Goal: Task Accomplishment & Management: Manage account settings

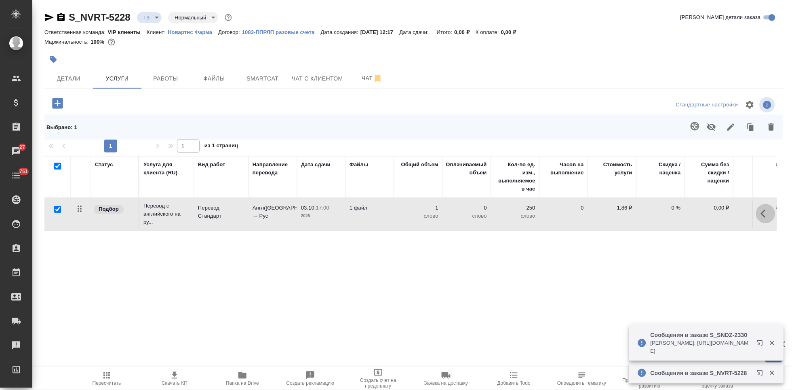
click at [756, 211] on button "button" at bounding box center [765, 213] width 19 height 19
click at [717, 212] on icon "button" at bounding box center [720, 213] width 7 height 7
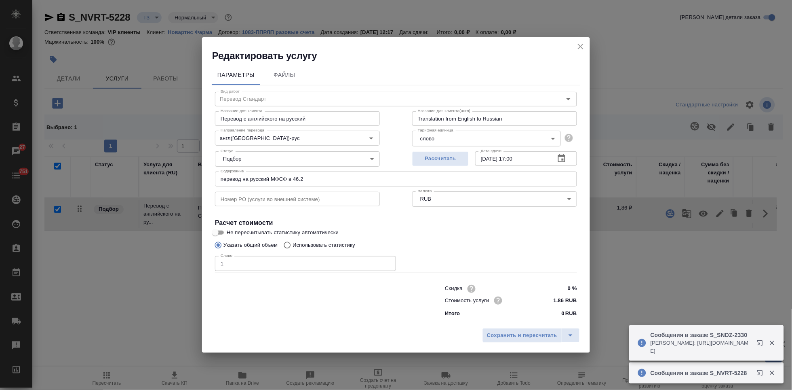
click at [291, 243] on input "Использовать статистику" at bounding box center [286, 244] width 13 height 15
radio input "true"
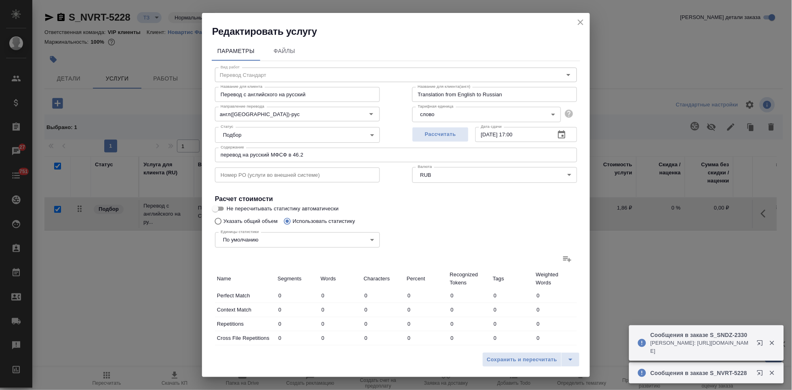
radio input "false"
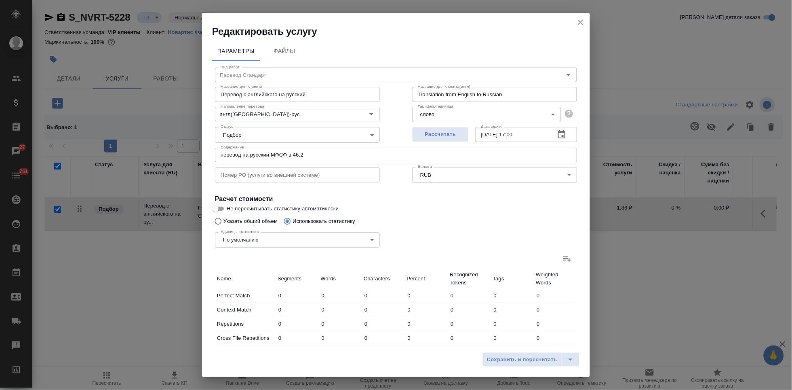
click at [564, 262] on icon at bounding box center [568, 259] width 10 height 10
click at [0, 0] on input "file" at bounding box center [0, 0] width 0 height 0
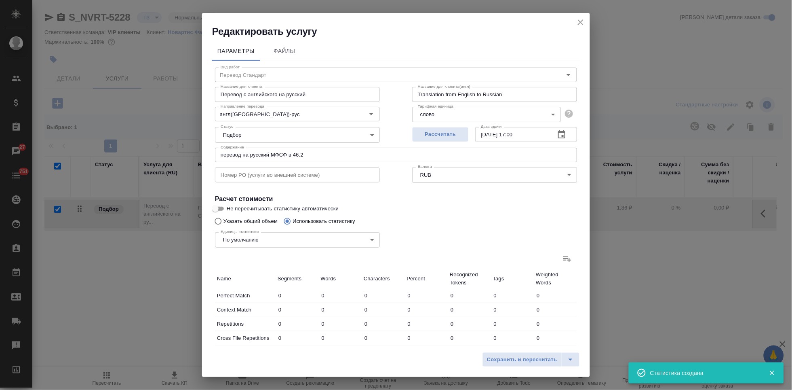
type input "3524"
type input "17640"
type input "113966"
type input "2488"
type input "8568"
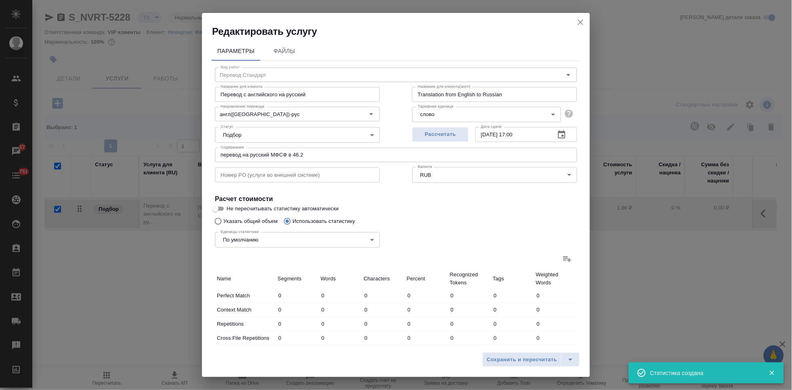
type input "46230"
type input "1773"
type input "5883"
type input "38148"
type input "205"
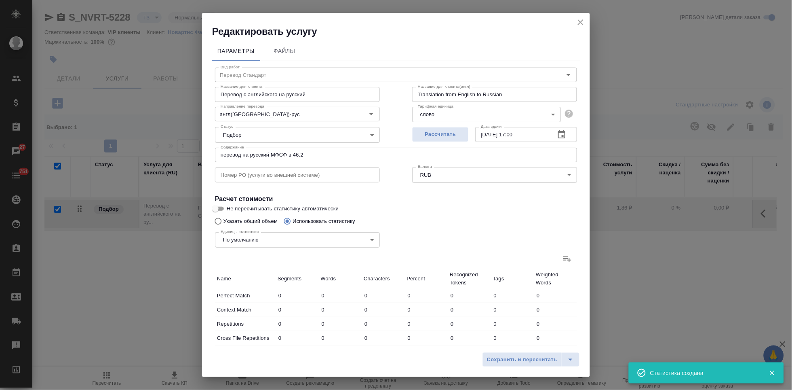
type input "4963"
type input "33049"
type input "384"
type input "7972"
type input "54189"
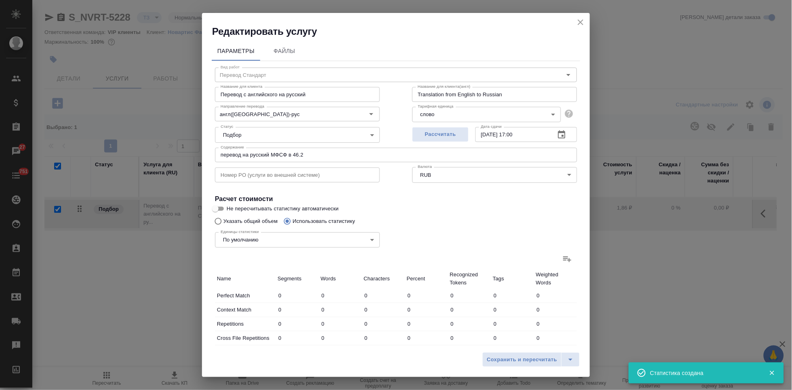
type input "214"
type input "2299"
type input "15382"
type input "409"
type input "2528"
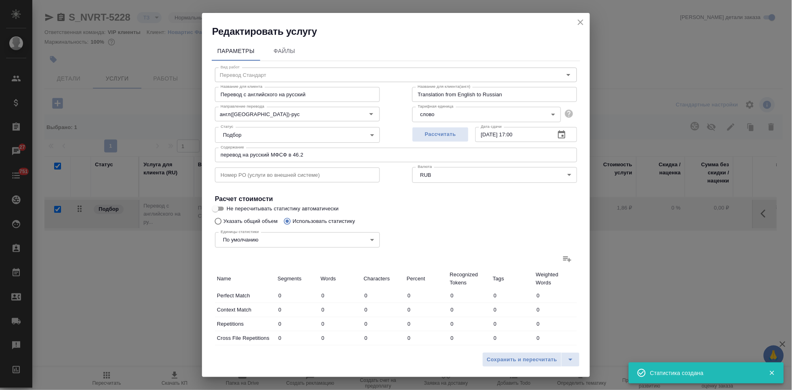
type input "16523"
type input "6509"
type input "41285"
type input "271257"
type input "8997"
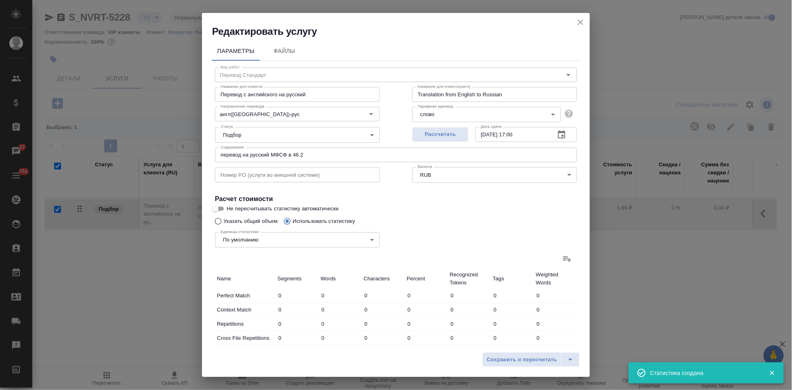
type input "49853"
type input "317487"
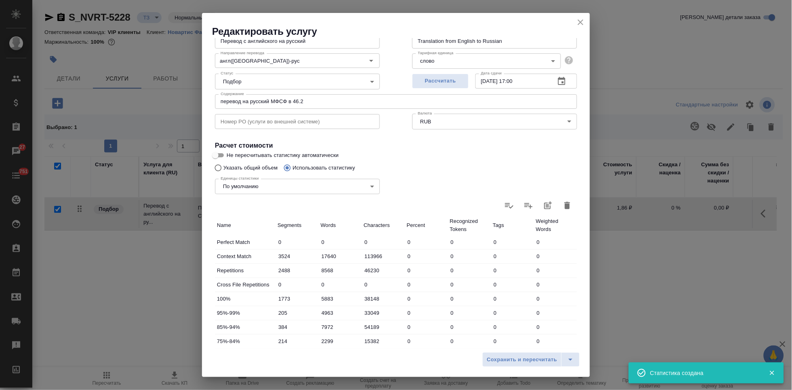
scroll to position [161, 0]
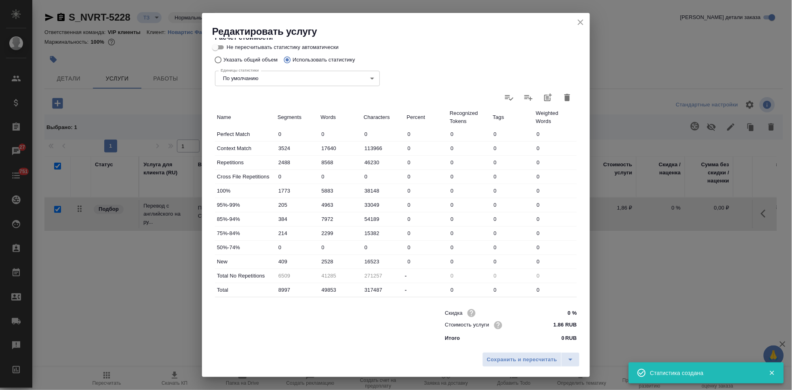
click at [327, 261] on input "2528" at bounding box center [340, 261] width 43 height 12
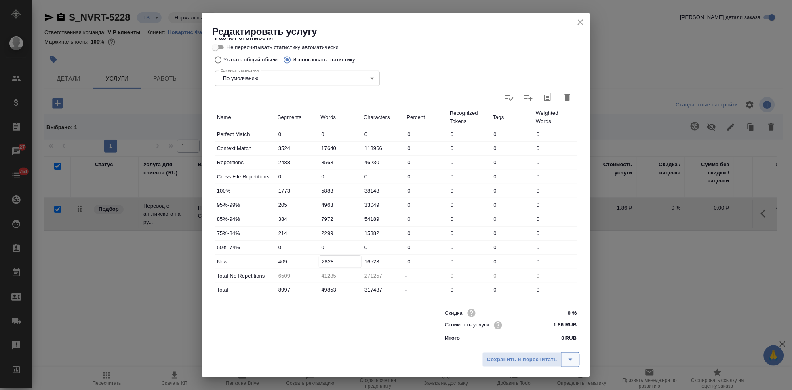
type input "2828"
click at [576, 359] on button "split button" at bounding box center [570, 359] width 19 height 15
click at [539, 346] on li "Сохранить" at bounding box center [532, 342] width 97 height 13
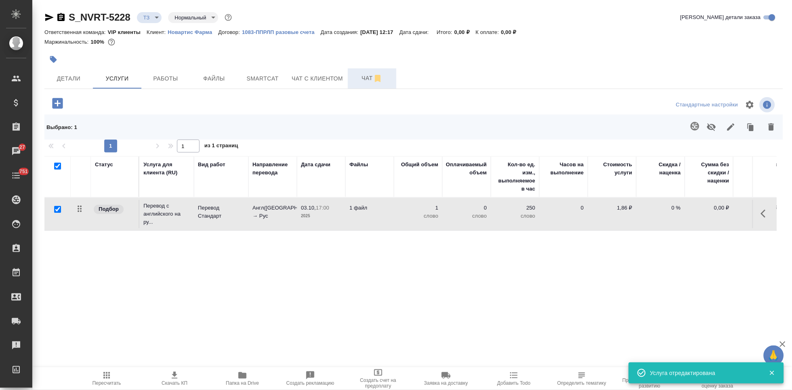
click at [361, 77] on span "Чат" at bounding box center [372, 78] width 39 height 10
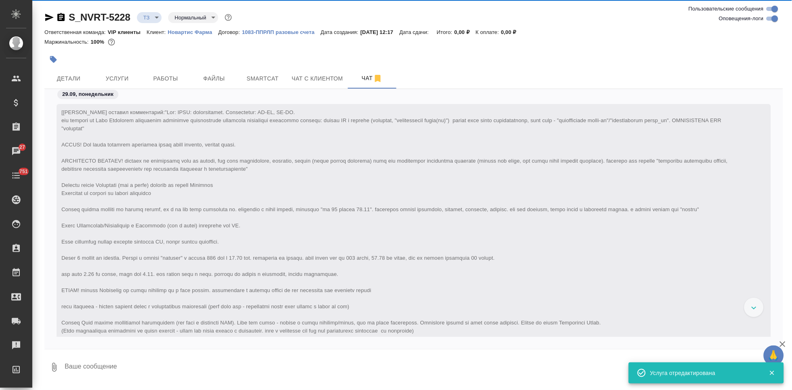
scroll to position [489, 0]
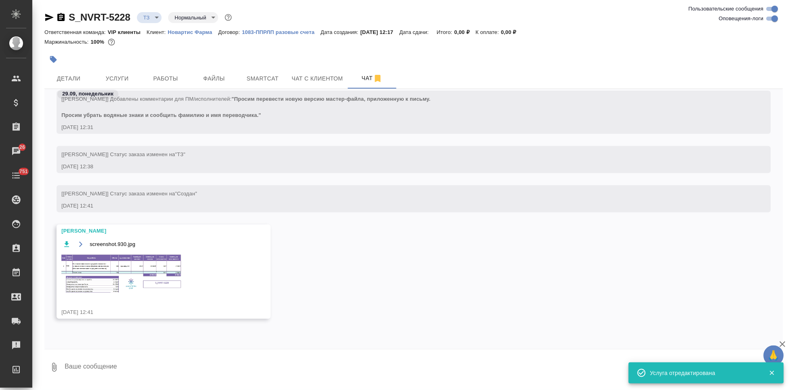
click at [118, 279] on img at bounding box center [121, 273] width 121 height 41
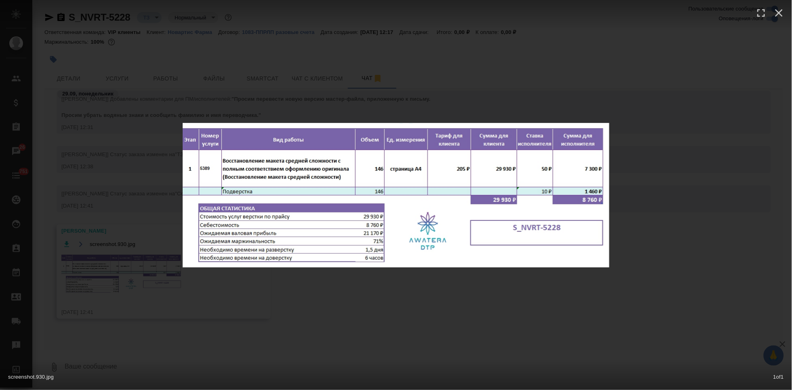
click at [409, 314] on div "screenshot.930.jpg 1 of 1" at bounding box center [396, 195] width 792 height 390
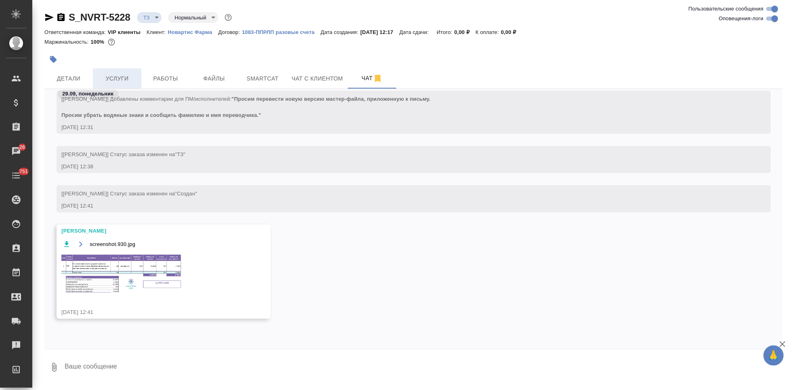
click at [125, 75] on span "Услуги" at bounding box center [117, 79] width 39 height 10
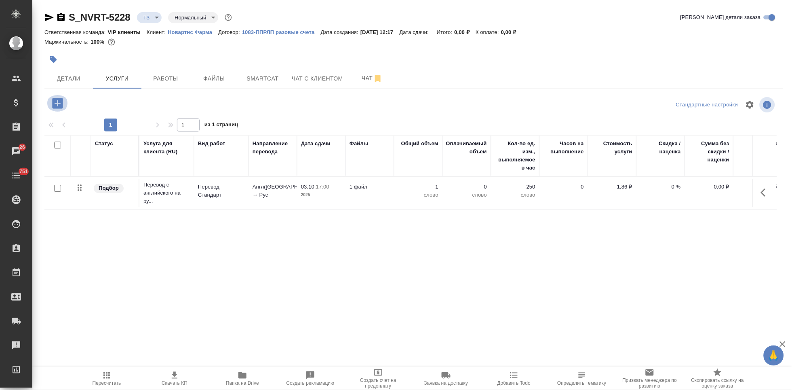
click at [59, 105] on icon "button" at bounding box center [57, 103] width 11 height 11
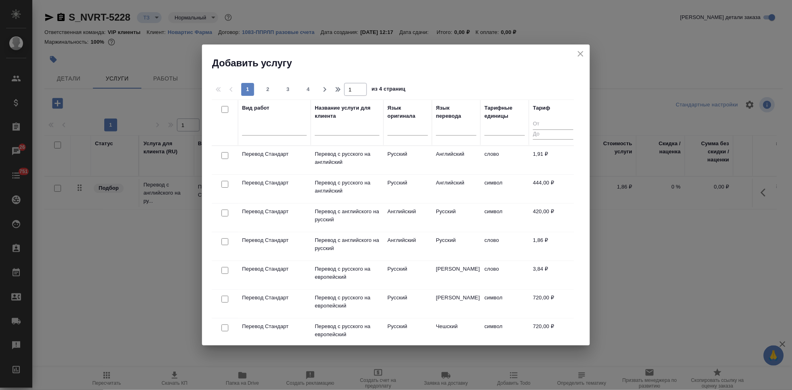
click at [335, 123] on div at bounding box center [347, 131] width 65 height 20
click at [334, 129] on input "text" at bounding box center [347, 130] width 65 height 10
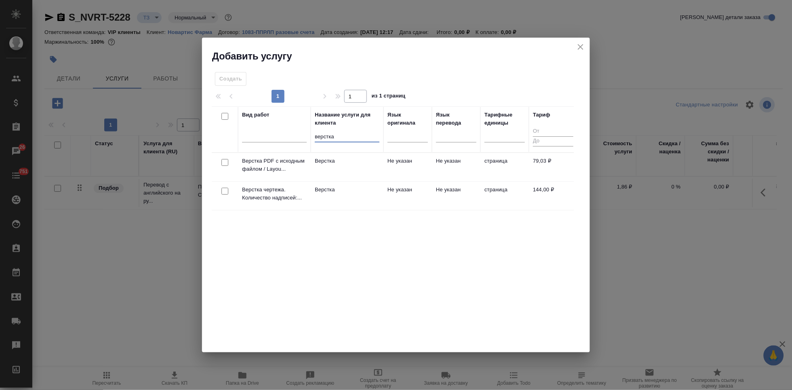
type input "верстка"
click at [412, 190] on td "Не указан" at bounding box center [408, 196] width 49 height 28
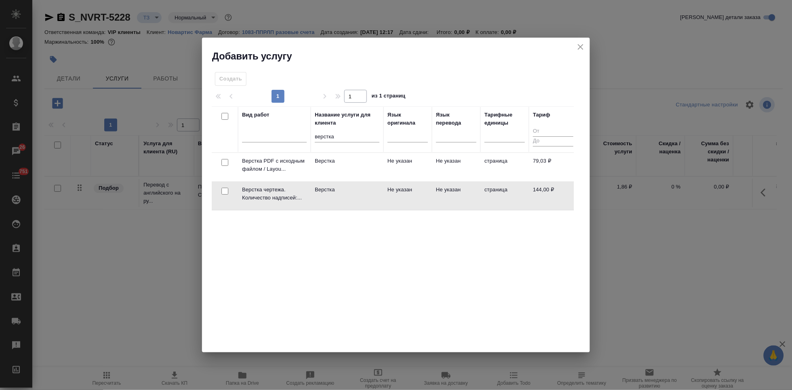
click at [412, 190] on td "Не указан" at bounding box center [408, 196] width 49 height 28
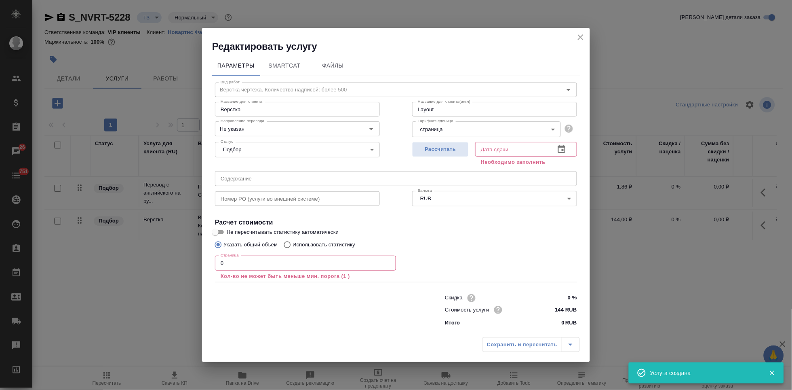
click at [287, 264] on input "0" at bounding box center [305, 262] width 181 height 15
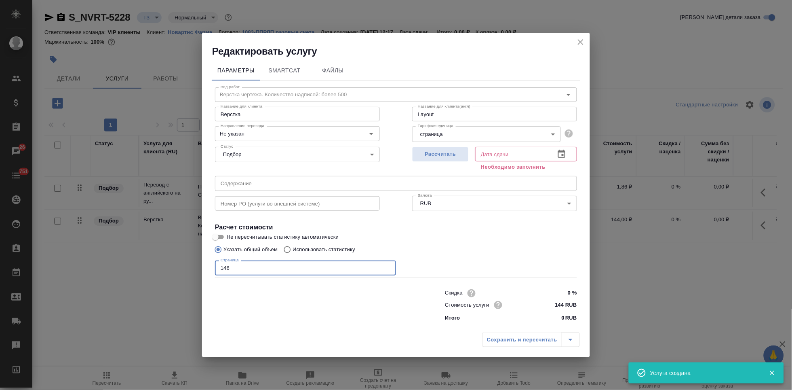
type input "146"
click at [564, 152] on icon "button" at bounding box center [562, 154] width 10 height 10
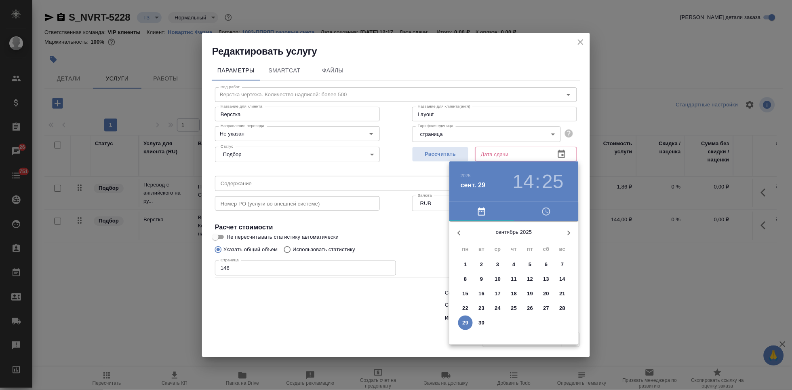
click at [568, 233] on icon "button" at bounding box center [569, 233] width 10 height 10
click at [483, 279] on span "7" at bounding box center [482, 279] width 15 height 8
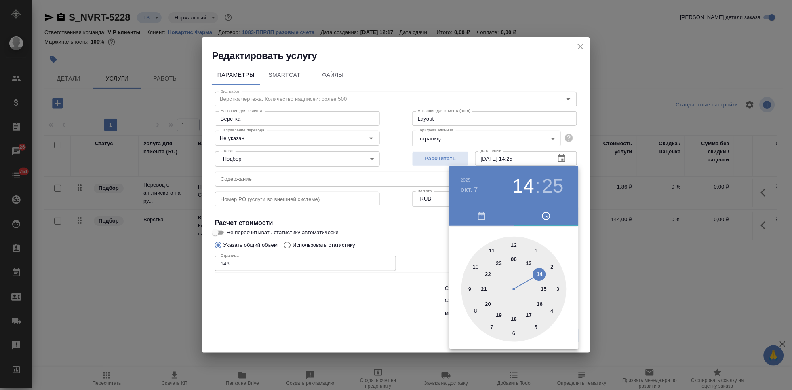
click at [528, 312] on div at bounding box center [514, 288] width 105 height 105
click at [510, 244] on div at bounding box center [514, 288] width 105 height 105
click at [513, 241] on div at bounding box center [514, 288] width 105 height 105
type input "07.10.2025 17:00"
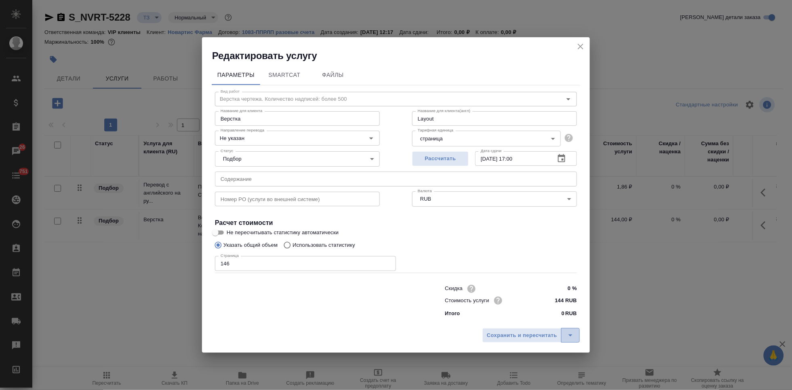
click at [569, 339] on icon "split button" at bounding box center [571, 335] width 10 height 10
click at [514, 322] on li "Сохранить" at bounding box center [532, 318] width 97 height 13
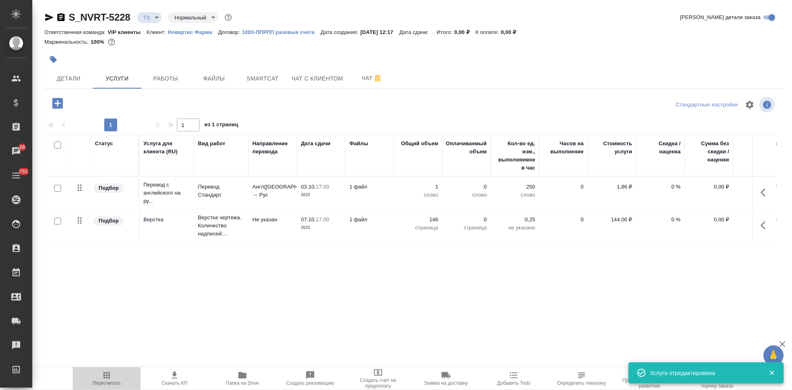
click at [106, 380] on span "Пересчитать" at bounding box center [107, 383] width 29 height 6
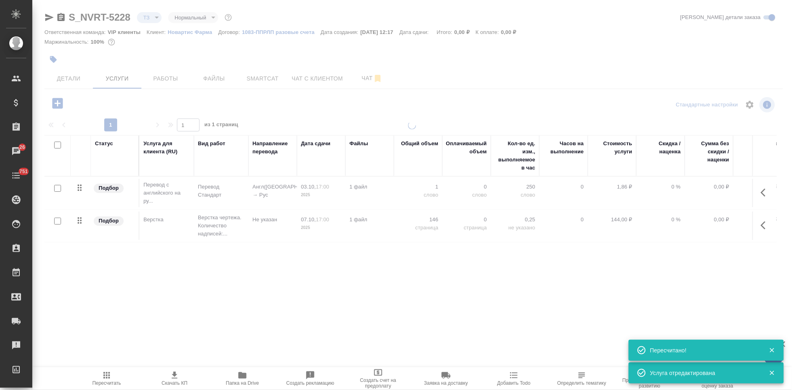
type input "new"
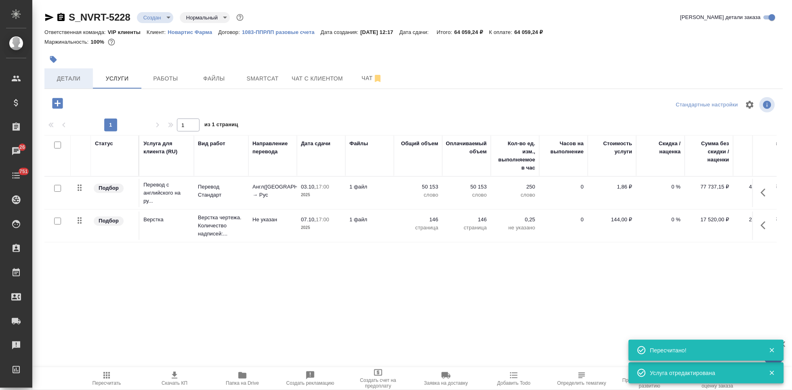
click at [45, 69] on button "Детали" at bounding box center [68, 78] width 49 height 20
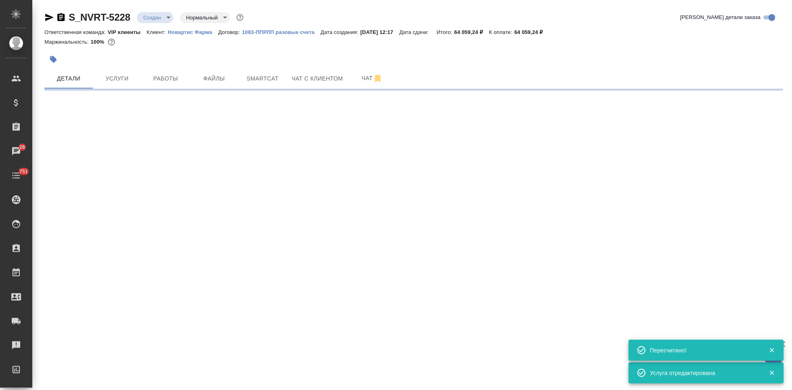
select select "RU"
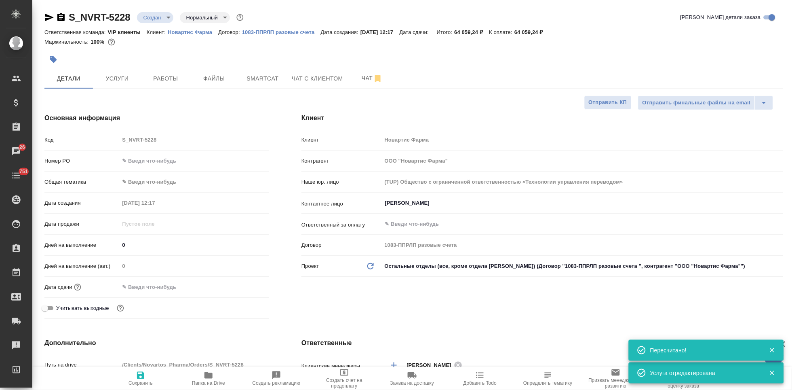
type textarea "x"
type input "Грабко Мария"
type input "Комаров Роман"
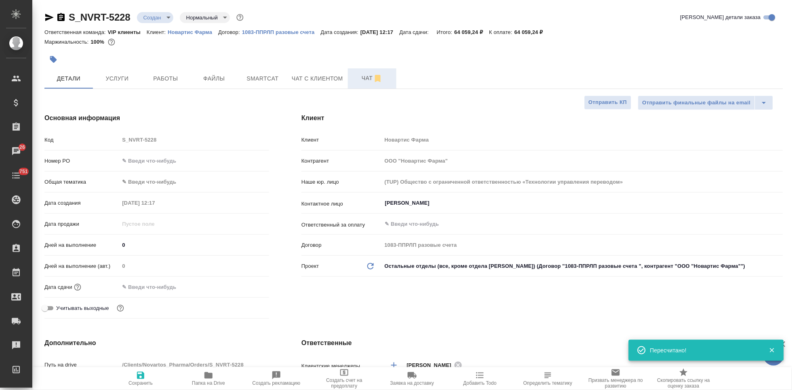
click at [358, 82] on span "Чат" at bounding box center [372, 78] width 39 height 10
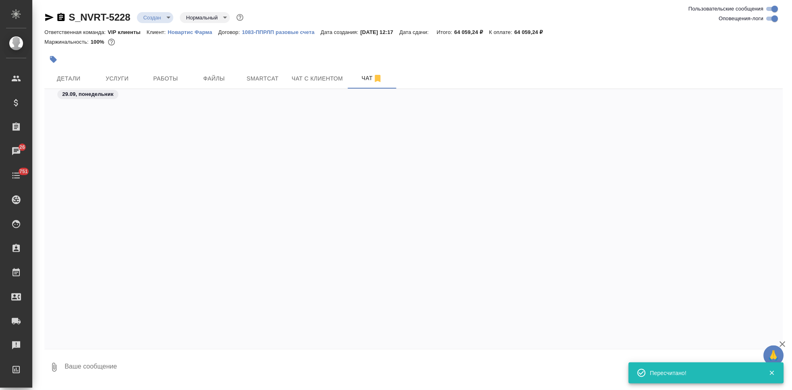
scroll to position [530, 0]
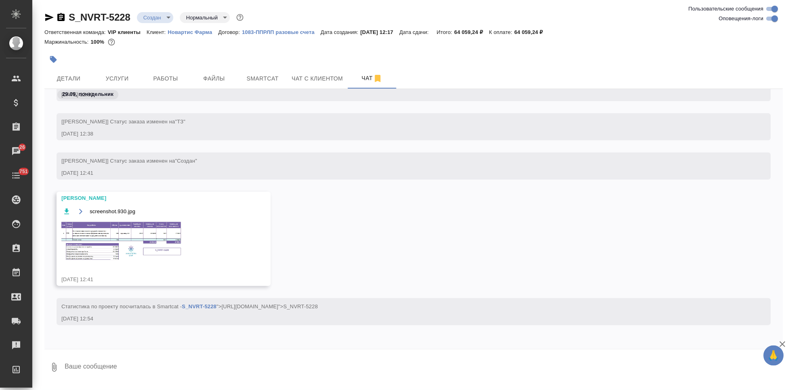
click at [152, 240] on img at bounding box center [121, 240] width 121 height 41
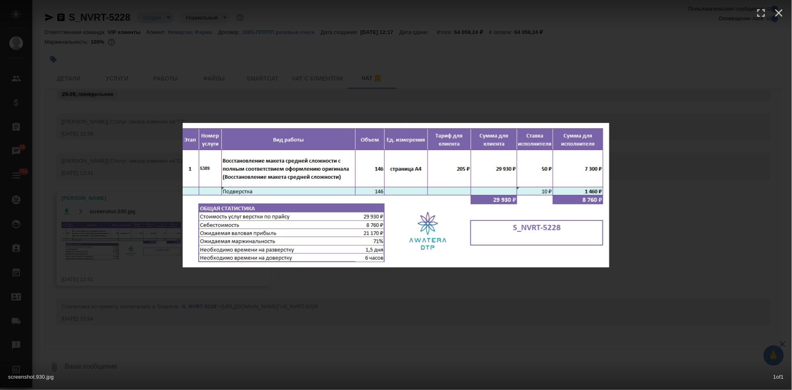
click at [613, 317] on div "screenshot.930.jpg 1 of 1" at bounding box center [396, 195] width 792 height 390
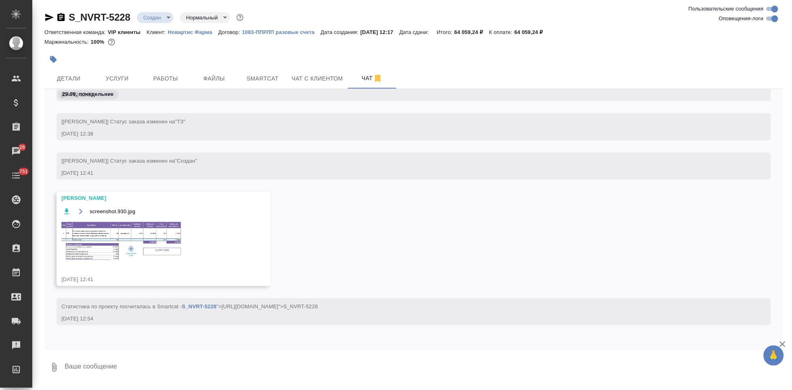
click at [39, 72] on div "S_NVRT-5228 Создан new Нормальный normal Ответственная команда: VIP клиенты Кли…" at bounding box center [414, 193] width 750 height 386
click at [62, 73] on button "Детали" at bounding box center [68, 78] width 49 height 20
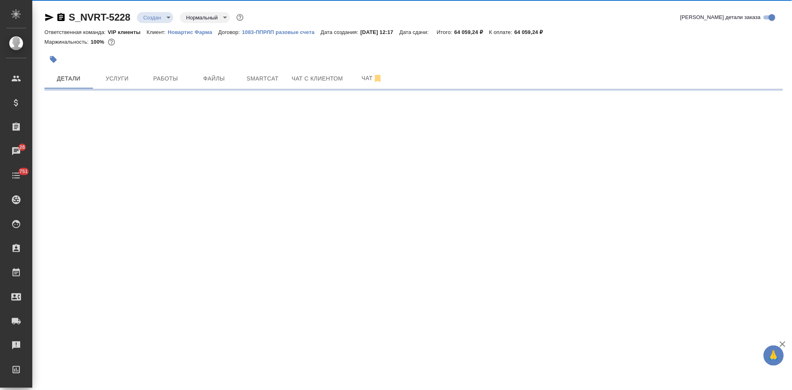
select select "RU"
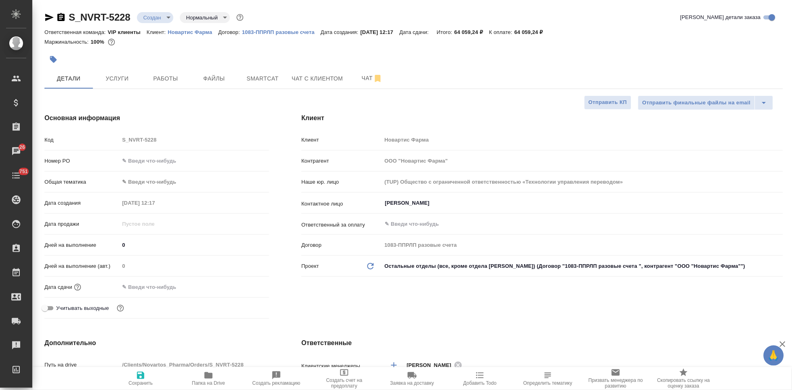
type textarea "x"
click at [144, 245] on input "0" at bounding box center [194, 245] width 150 height 12
type textarea "x"
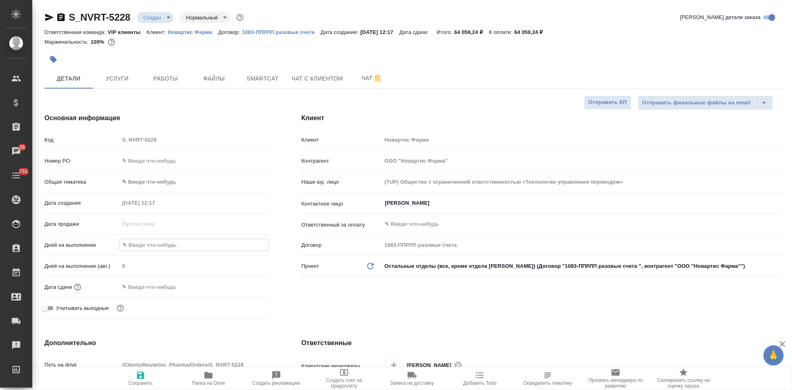
type textarea "x"
type input "1"
type textarea "x"
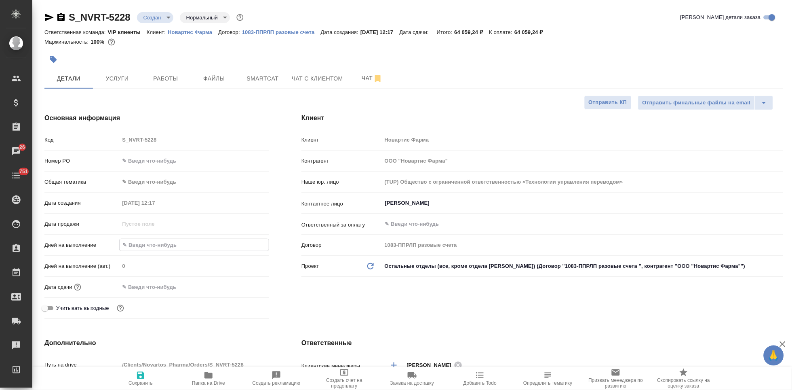
type textarea "x"
type input "10"
type textarea "x"
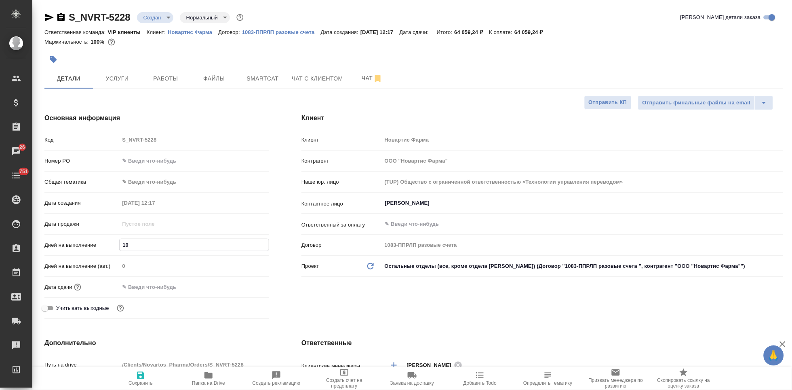
type input "10"
click at [321, 319] on div "Клиент Клиент Новартис Фарма Контрагент ООО "Новартис Фарма" Наше юр. лицо (TUP…" at bounding box center [542, 217] width 514 height 241
click at [135, 381] on span "Сохранить" at bounding box center [141, 383] width 24 height 6
type textarea "x"
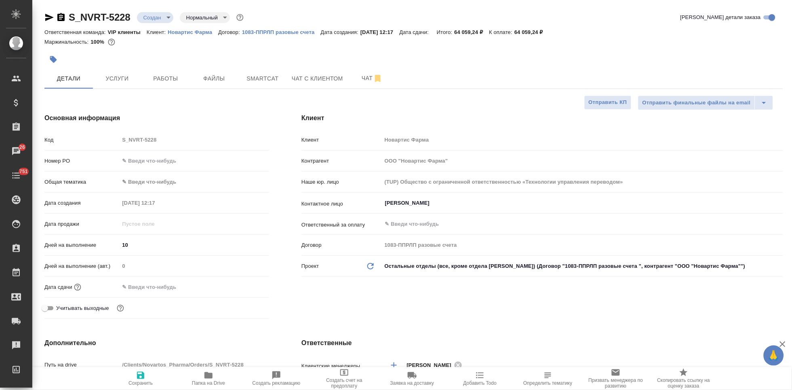
type textarea "x"
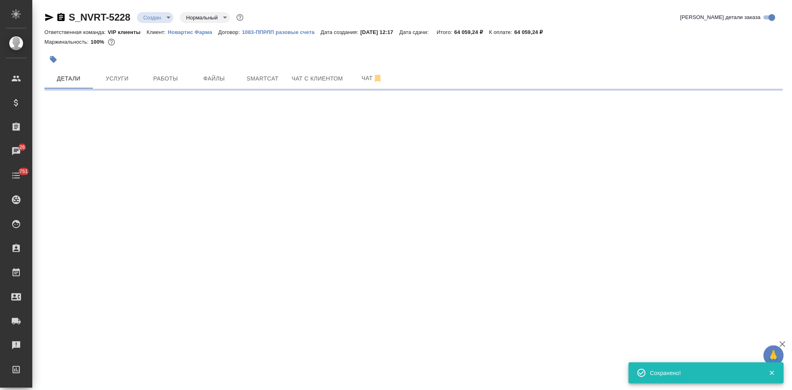
select select "RU"
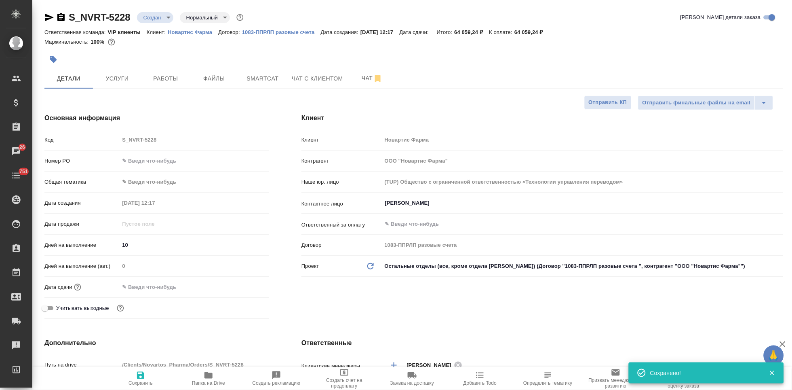
type textarea "x"
click at [148, 383] on span "Сохранить" at bounding box center [141, 383] width 24 height 6
type textarea "x"
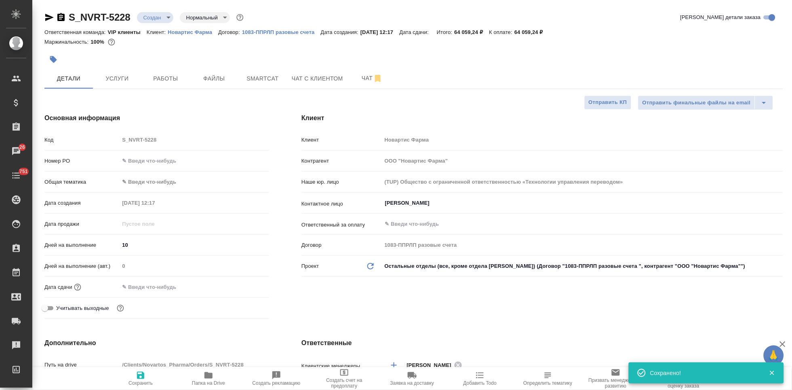
type textarea "x"
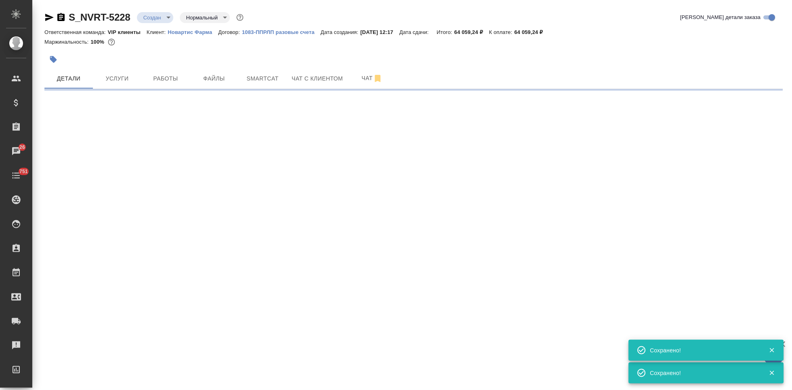
select select "RU"
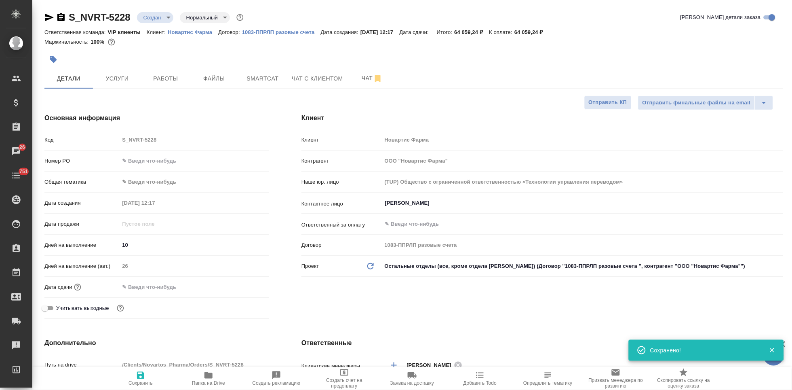
type textarea "x"
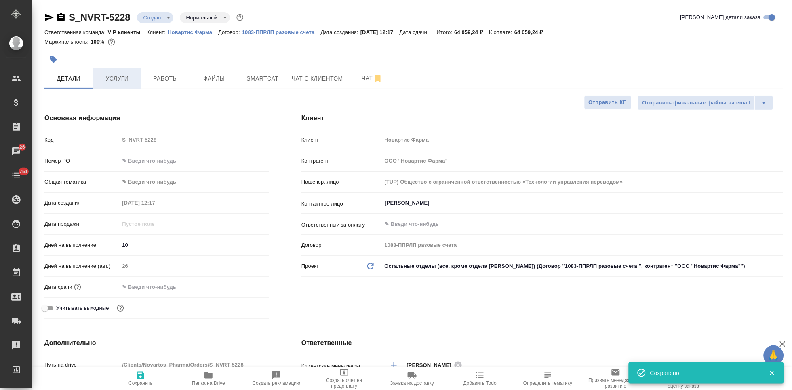
click at [115, 76] on span "Услуги" at bounding box center [117, 79] width 39 height 10
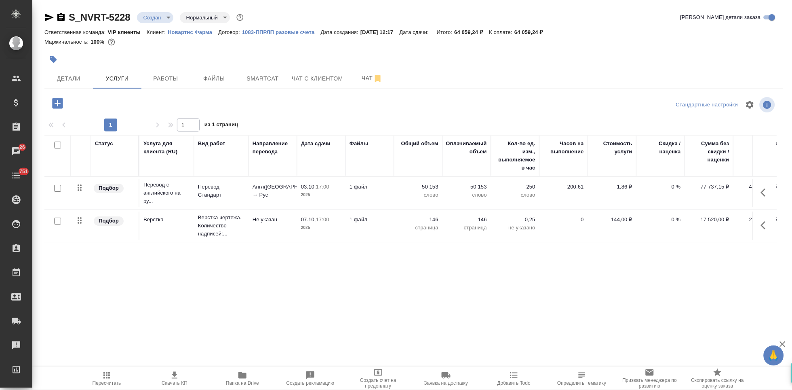
click at [104, 386] on button "Пересчитать" at bounding box center [107, 378] width 68 height 23
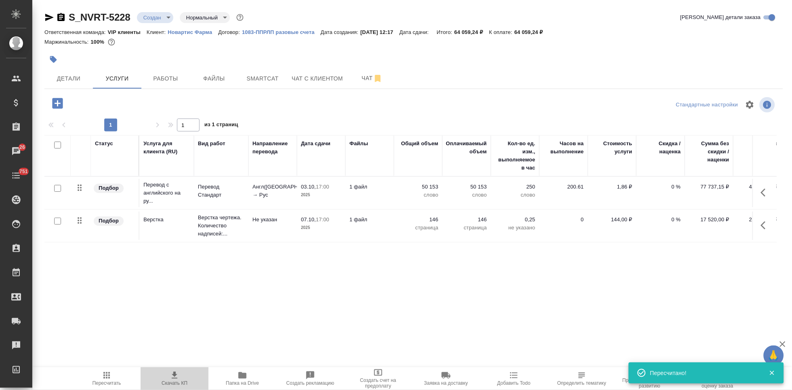
click at [175, 377] on icon "button" at bounding box center [175, 375] width 10 height 10
click at [356, 80] on span "Чат" at bounding box center [372, 78] width 39 height 10
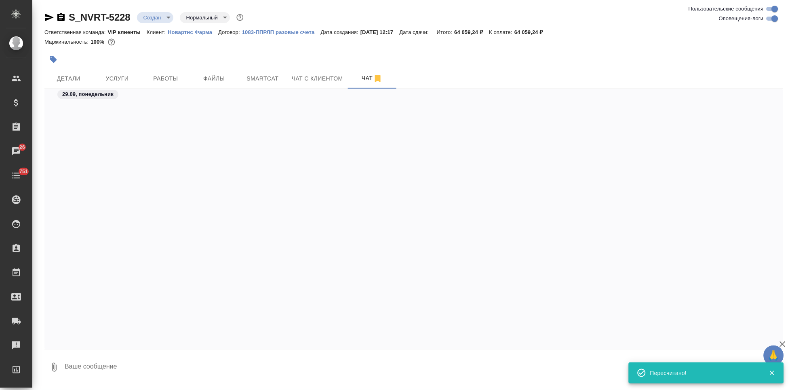
scroll to position [530, 0]
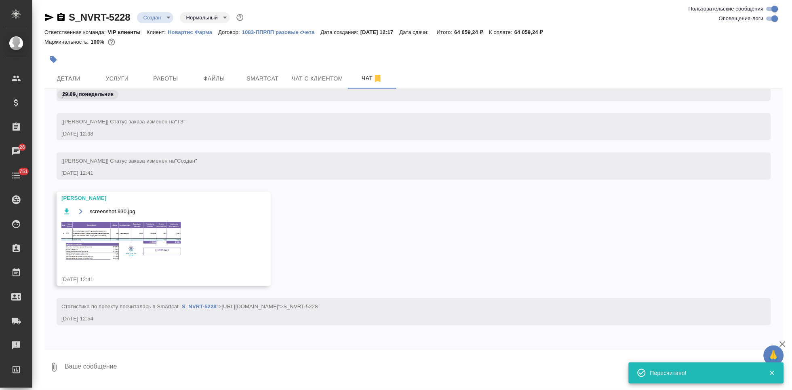
click at [136, 240] on img at bounding box center [121, 240] width 121 height 41
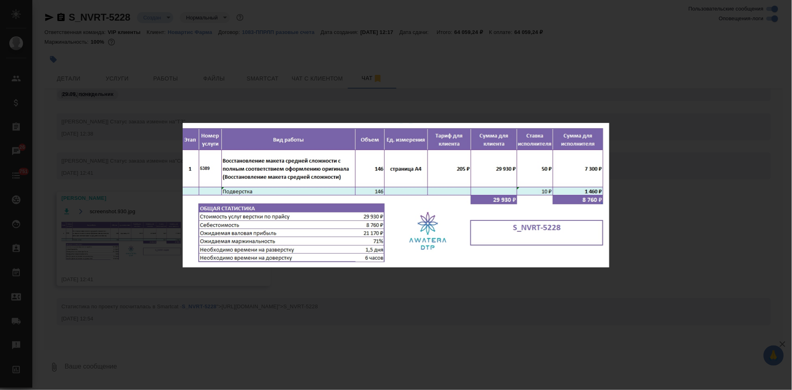
click at [403, 306] on div "screenshot.930.jpg 1 of 1" at bounding box center [396, 195] width 792 height 390
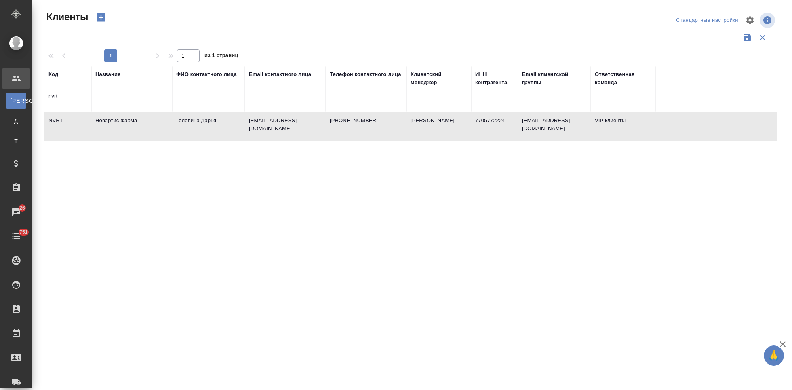
select select "RU"
click at [68, 89] on div "nvrt" at bounding box center [68, 98] width 39 height 20
click at [76, 98] on input "nvrt" at bounding box center [68, 97] width 39 height 10
click at [65, 95] on input "nvrt" at bounding box center [68, 97] width 39 height 10
type input "n"
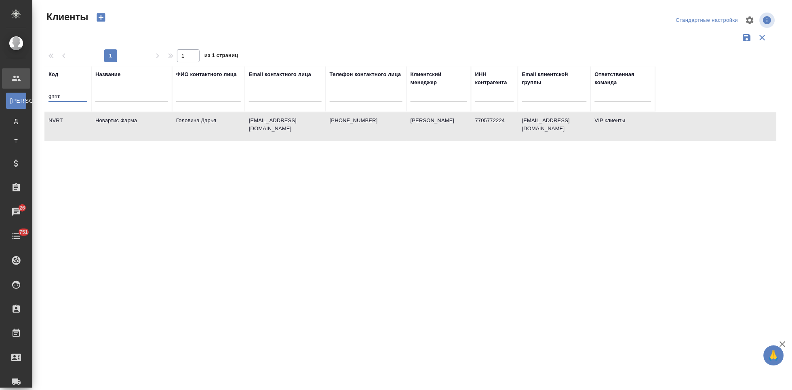
type input "gnrm"
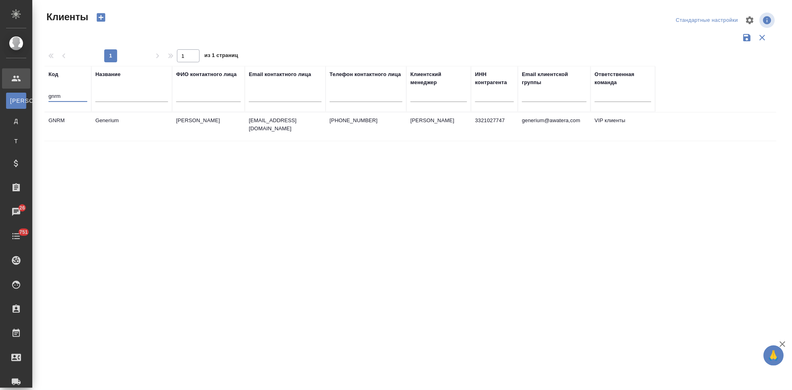
click at [215, 122] on td "Астахова Екатерина" at bounding box center [208, 126] width 73 height 28
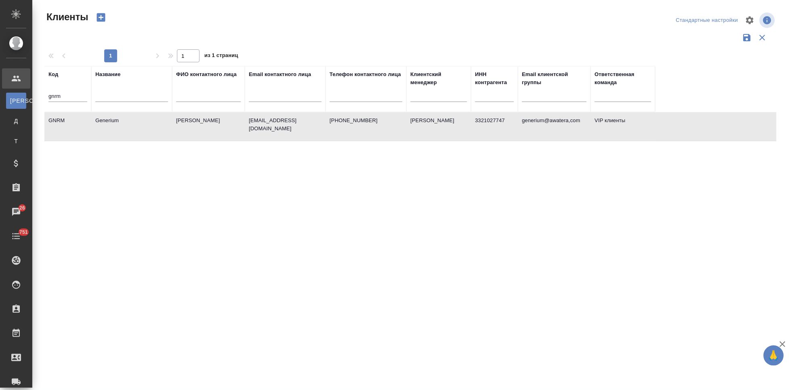
click at [215, 122] on td "Астахова Екатерина" at bounding box center [208, 126] width 73 height 28
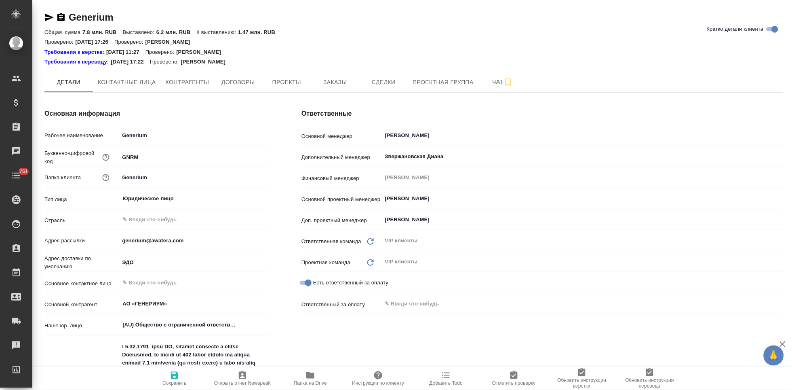
click at [328, 89] on button "Заказы" at bounding box center [335, 82] width 49 height 20
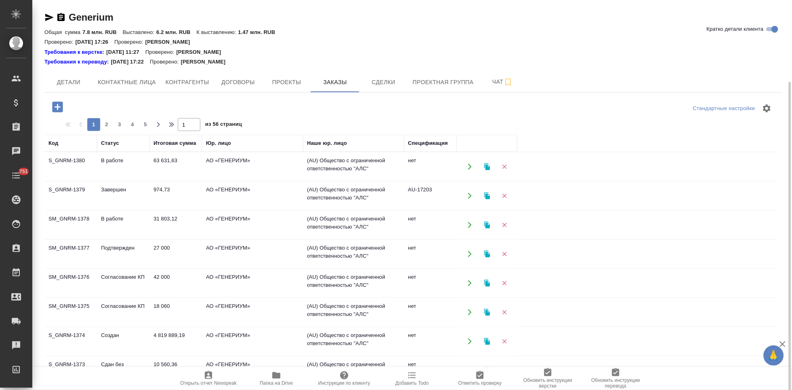
scroll to position [45, 0]
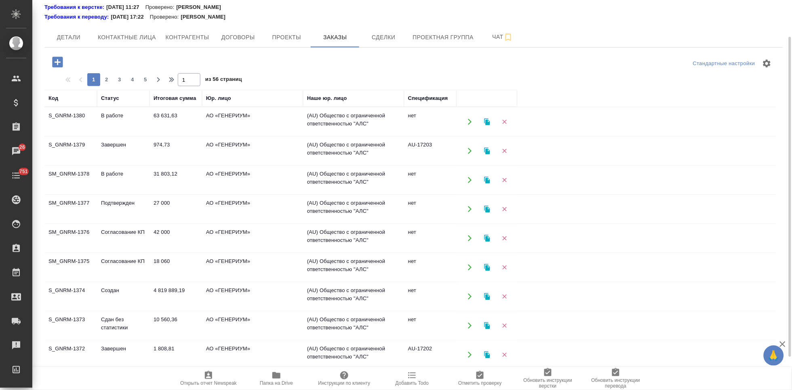
click at [171, 299] on td "4 819 889,19" at bounding box center [176, 296] width 53 height 28
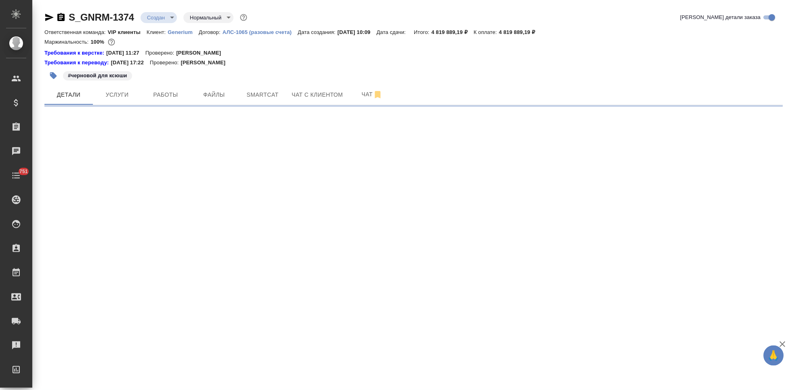
select select "RU"
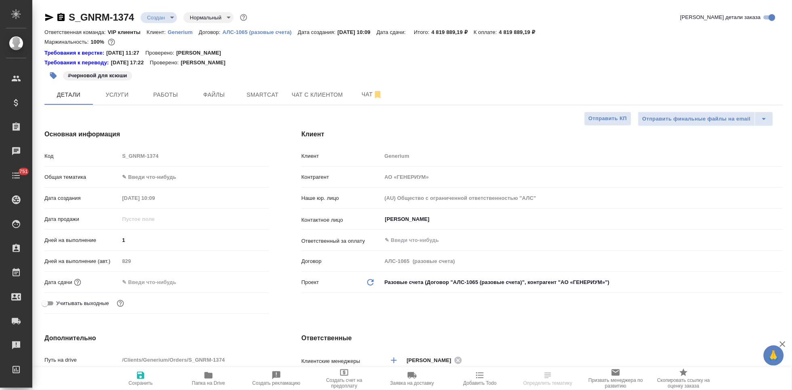
type textarea "x"
click at [49, 17] on icon "button" at bounding box center [49, 18] width 10 height 10
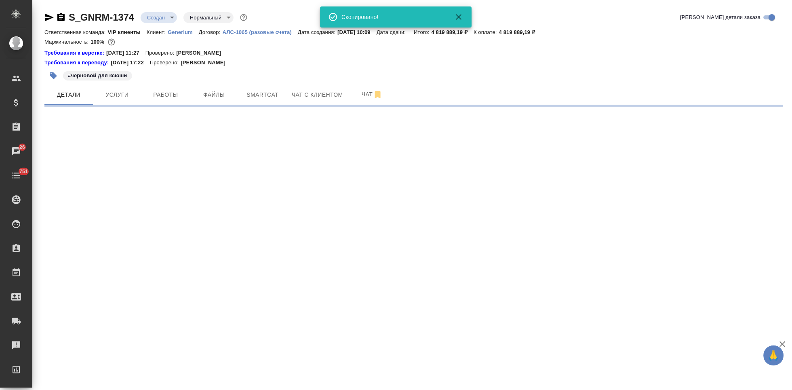
select select "RU"
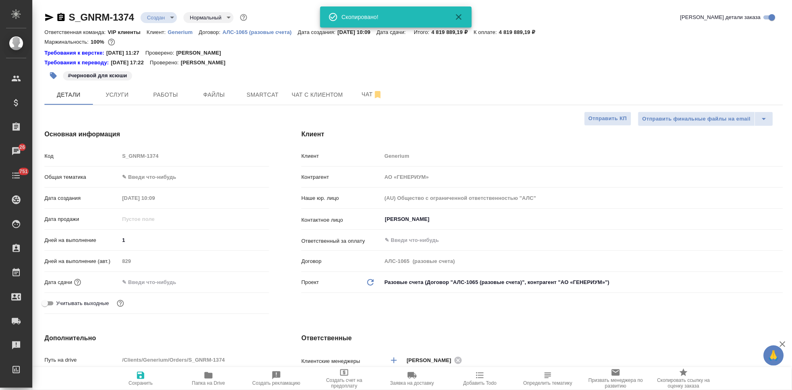
type textarea "x"
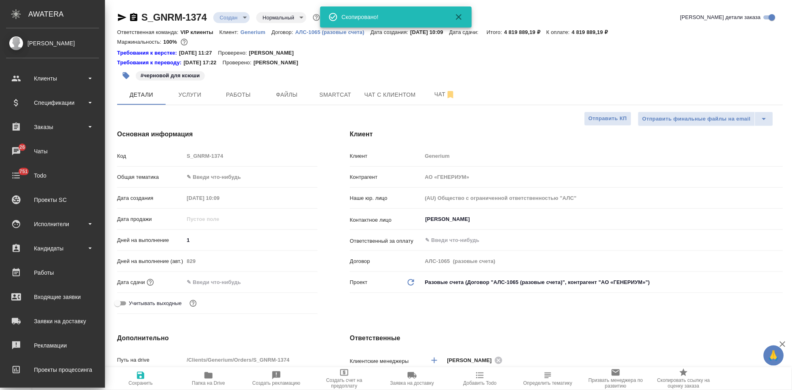
type textarea "x"
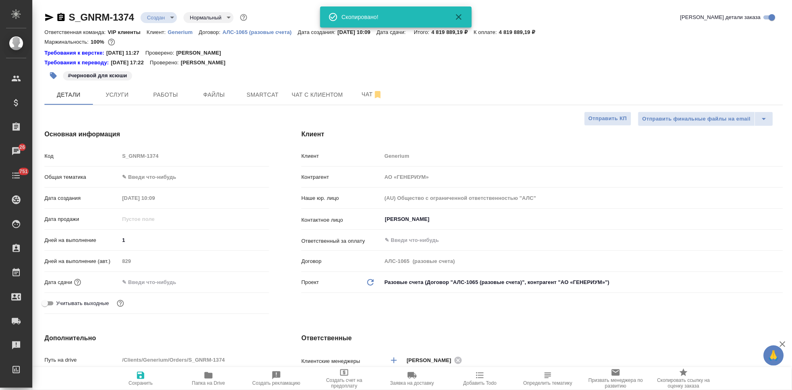
type textarea "x"
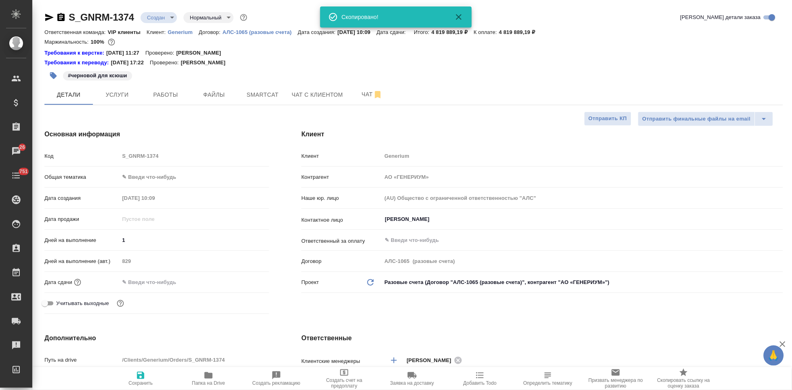
type textarea "x"
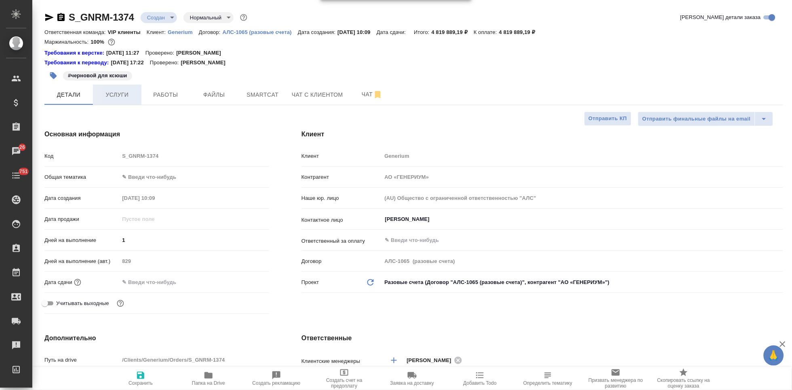
click at [117, 98] on span "Услуги" at bounding box center [117, 95] width 39 height 10
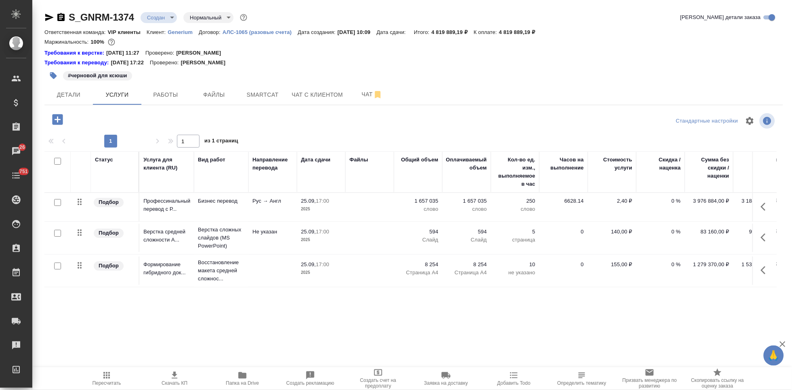
click at [766, 214] on button "button" at bounding box center [765, 206] width 19 height 19
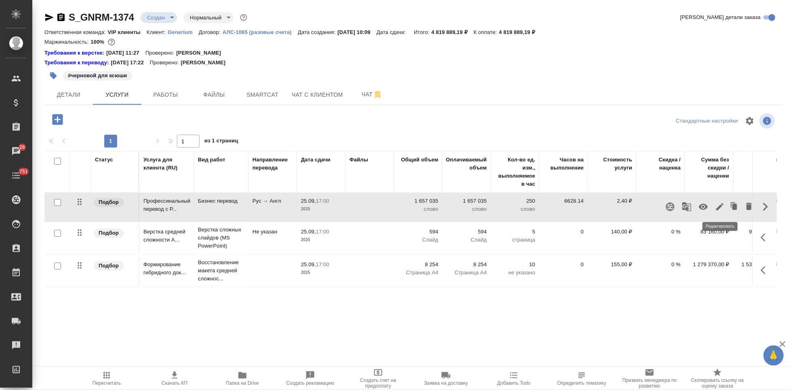
click at [716, 209] on icon "button" at bounding box center [720, 207] width 10 height 10
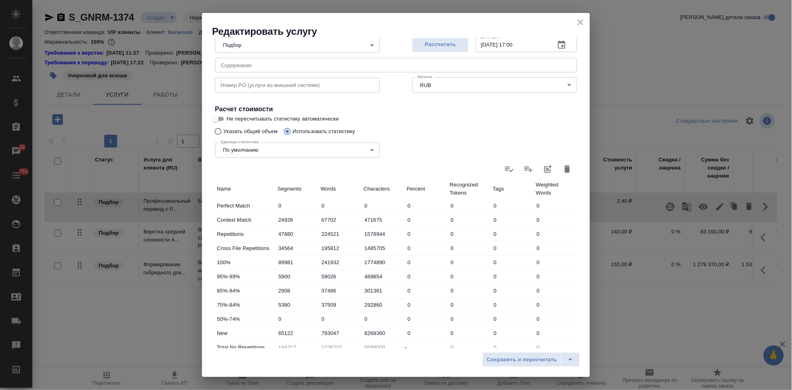
scroll to position [135, 0]
